Goal: Task Accomplishment & Management: Manage account settings

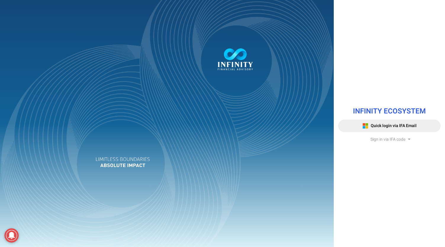
click at [379, 140] on span "Sign in via IFA code" at bounding box center [388, 139] width 35 height 6
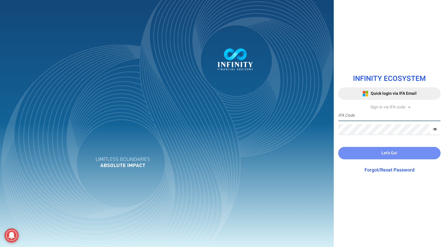
type input "IFA0083"
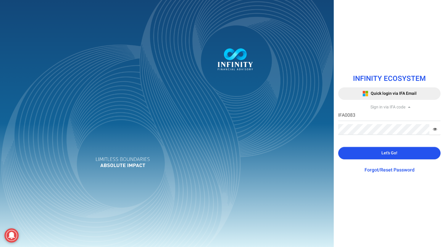
click at [381, 155] on button "Let's Go!" at bounding box center [390, 153] width 102 height 12
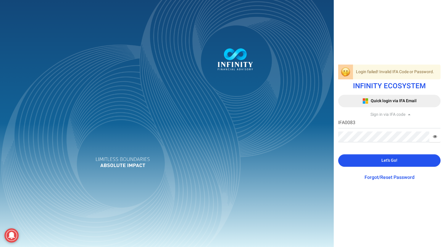
click at [386, 161] on span "Let's Go!" at bounding box center [390, 160] width 16 height 6
click at [395, 114] on span "Sign in via IFA code" at bounding box center [388, 114] width 35 height 6
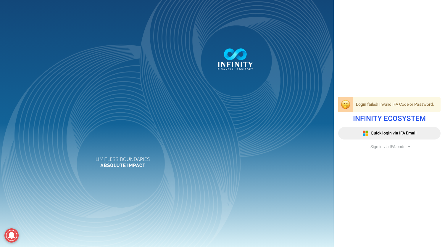
click at [386, 147] on span "Sign in via IFA code" at bounding box center [388, 147] width 35 height 6
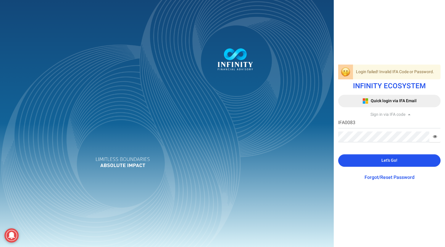
click at [438, 137] on span at bounding box center [435, 137] width 11 height 11
click at [437, 137] on icon at bounding box center [435, 136] width 4 height 4
click at [415, 158] on button "Let's Go!" at bounding box center [390, 160] width 102 height 12
click at [275, 148] on div at bounding box center [167, 123] width 334 height 247
click at [398, 177] on link "Forgot/Reset Password" at bounding box center [390, 177] width 50 height 7
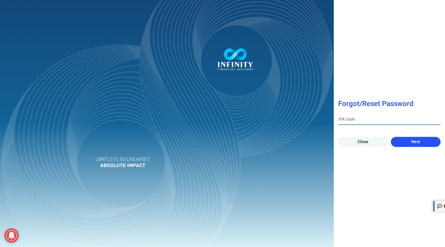
click at [366, 118] on input at bounding box center [390, 119] width 102 height 11
type input "IFA0083"
click at [424, 140] on button "Next" at bounding box center [416, 142] width 50 height 10
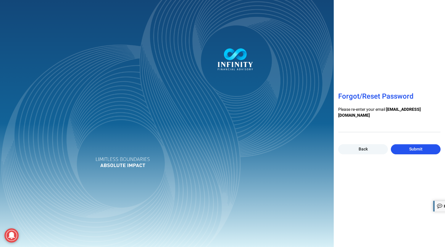
click at [366, 126] on div "Forgot/Reset Password Please re-enter your email [EMAIL_ADDRESS][DOMAIN_NAME] E…" at bounding box center [222, 123] width 445 height 247
click at [366, 126] on input "email" at bounding box center [390, 126] width 102 height 11
type input "[PERSON_NAME][EMAIL_ADDRESS][PERSON_NAME][DOMAIN_NAME]"
click at [419, 152] on button "Submit" at bounding box center [416, 149] width 50 height 10
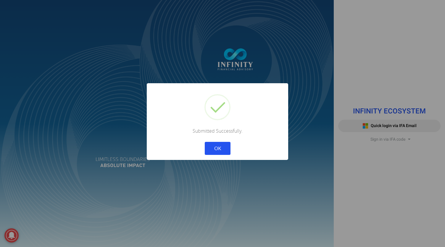
drag, startPoint x: 219, startPoint y: 143, endPoint x: 227, endPoint y: 143, distance: 7.7
click at [219, 143] on button "OK" at bounding box center [218, 148] width 26 height 13
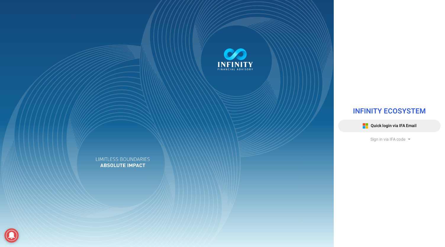
click at [398, 138] on span "Sign in via IFA code" at bounding box center [388, 139] width 35 height 6
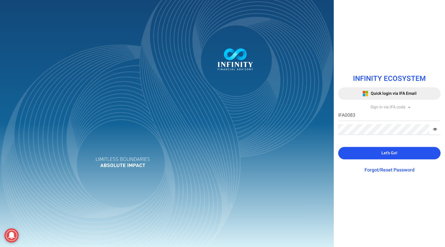
click at [387, 212] on div "INFINITY ECOSYSTEM Quick login via IFA Email Sign in via IFA code IFA0083 IFA C…" at bounding box center [389, 123] width 111 height 247
click at [436, 130] on icon at bounding box center [435, 129] width 4 height 4
click at [408, 156] on button "Let's Go!" at bounding box center [390, 153] width 102 height 12
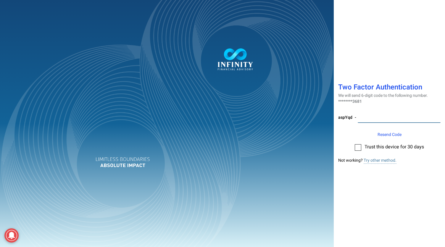
click at [380, 118] on input "number" at bounding box center [399, 117] width 83 height 11
click at [363, 145] on label at bounding box center [359, 147] width 9 height 6
click at [358, 145] on input "checkbox" at bounding box center [358, 145] width 0 height 0
click at [371, 113] on input "number" at bounding box center [399, 117] width 83 height 11
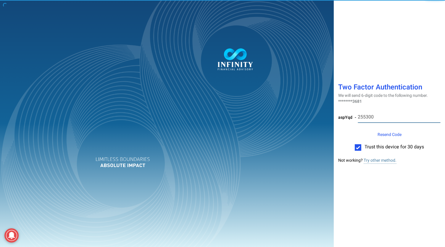
type input "255300"
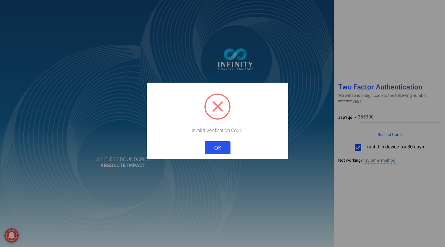
click at [217, 145] on button "OK" at bounding box center [218, 147] width 26 height 13
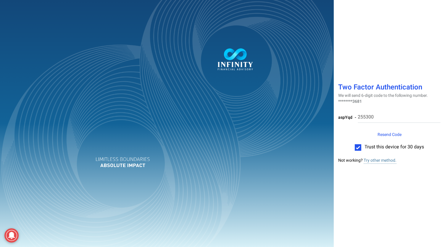
click at [391, 134] on span "Resend Code" at bounding box center [390, 135] width 24 height 6
click at [371, 117] on div at bounding box center [222, 123] width 445 height 247
click at [367, 118] on input "number" at bounding box center [400, 117] width 82 height 11
type input "231580"
